Goal: Register for event/course

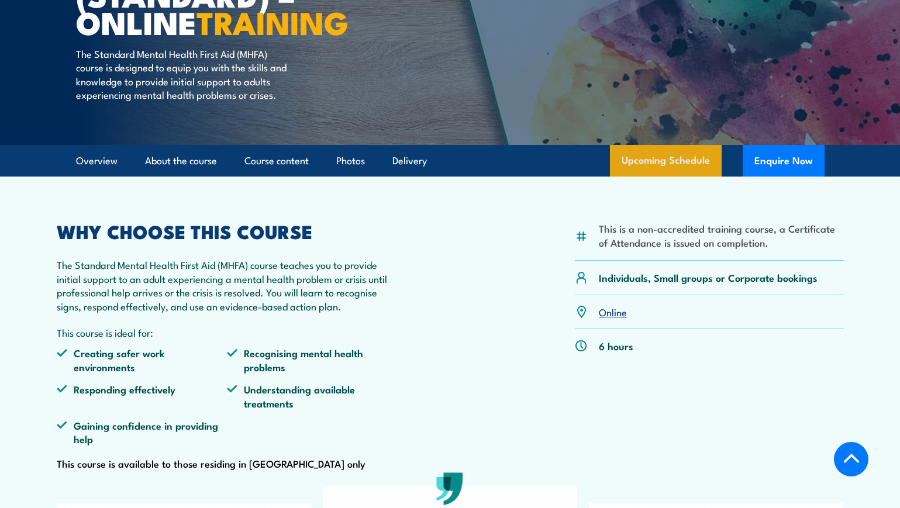
click at [653, 170] on link "Upcoming Schedule" at bounding box center [666, 161] width 112 height 32
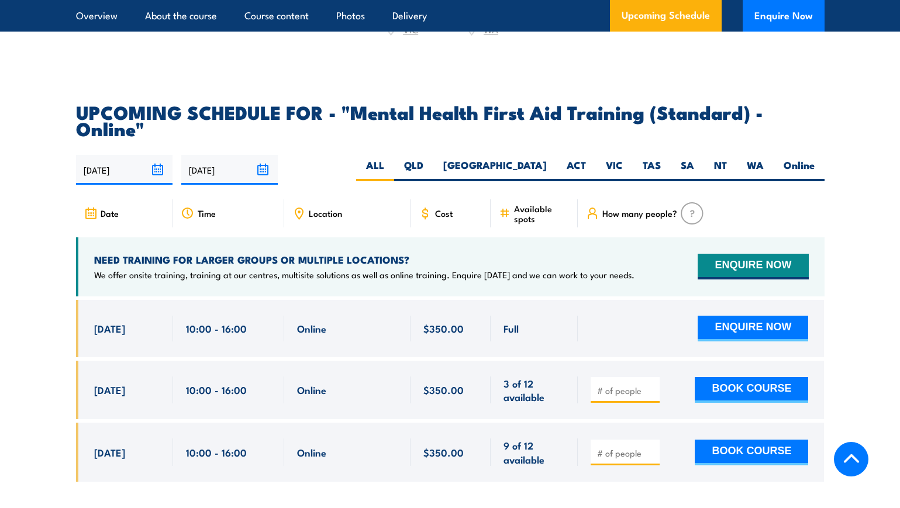
scroll to position [2328, 0]
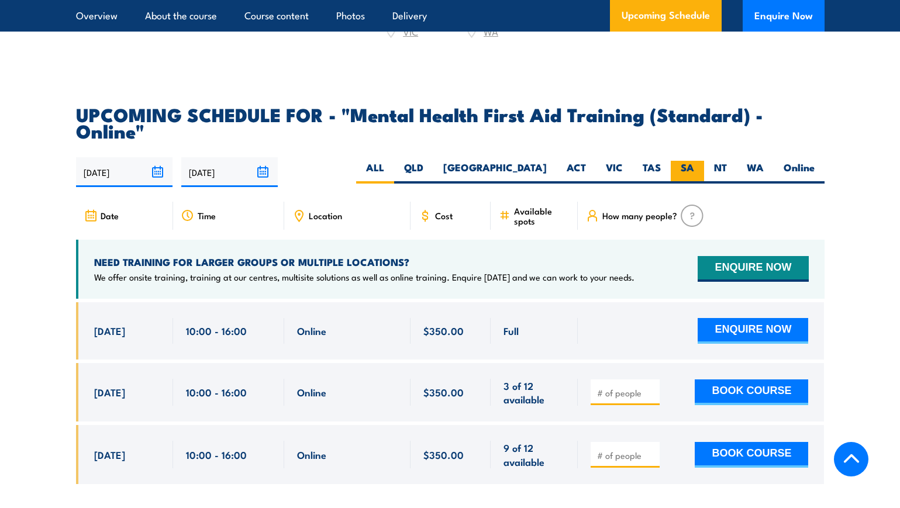
click at [690, 161] on label "SA" at bounding box center [687, 172] width 33 height 23
click at [694, 161] on input "SA" at bounding box center [698, 165] width 8 height 8
radio input "true"
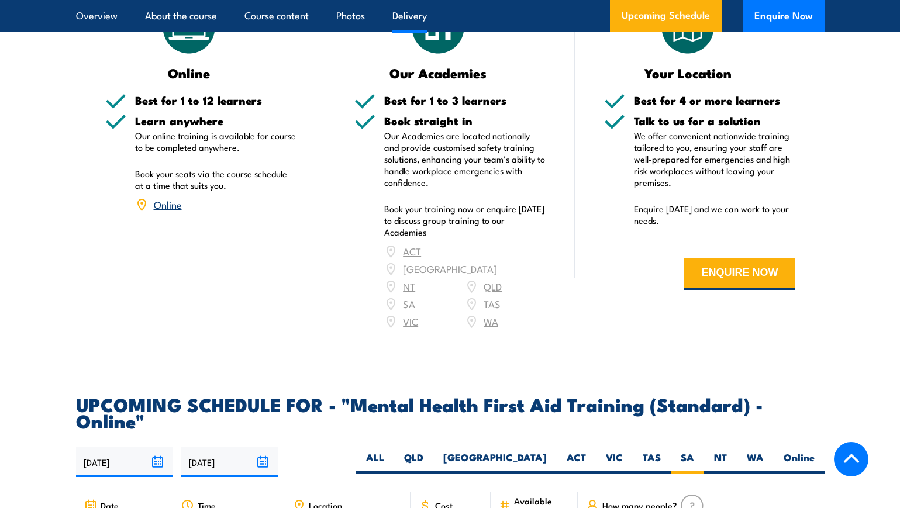
scroll to position [1997, 0]
